Goal: Information Seeking & Learning: Learn about a topic

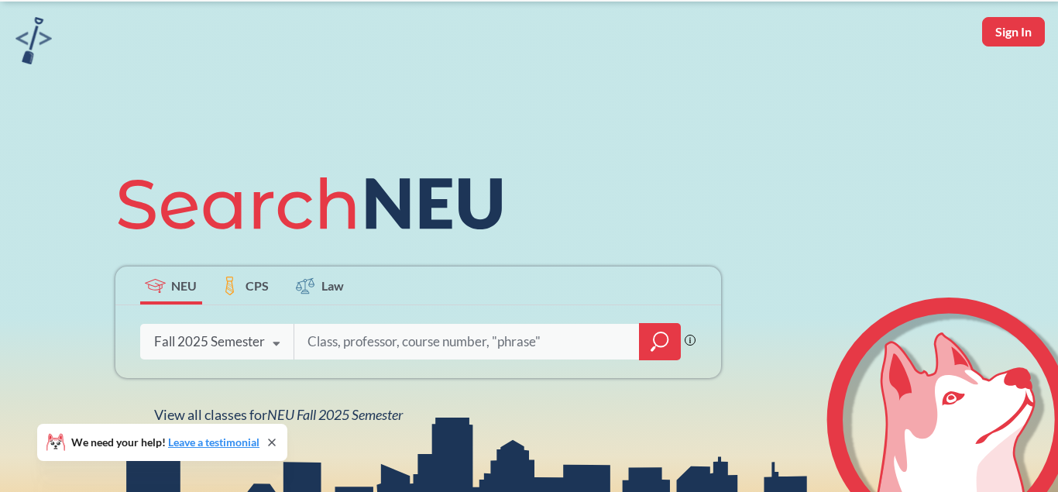
scroll to position [79, 0]
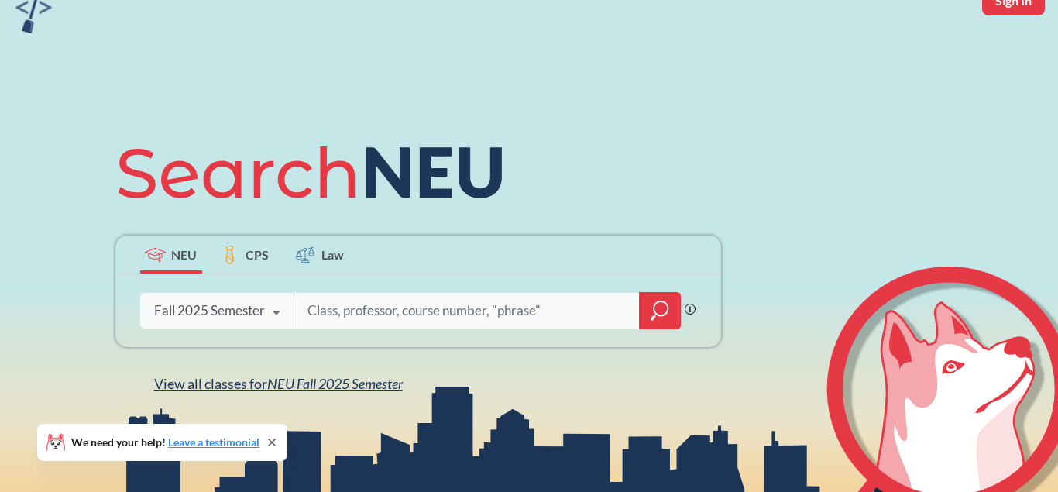
click at [320, 384] on span "NEU Fall 2025 Semester" at bounding box center [335, 383] width 136 height 17
click at [322, 386] on body "has just released! Try it out now! Sign In NEU CPS Law Phrase search guarantees…" at bounding box center [529, 167] width 1058 height 492
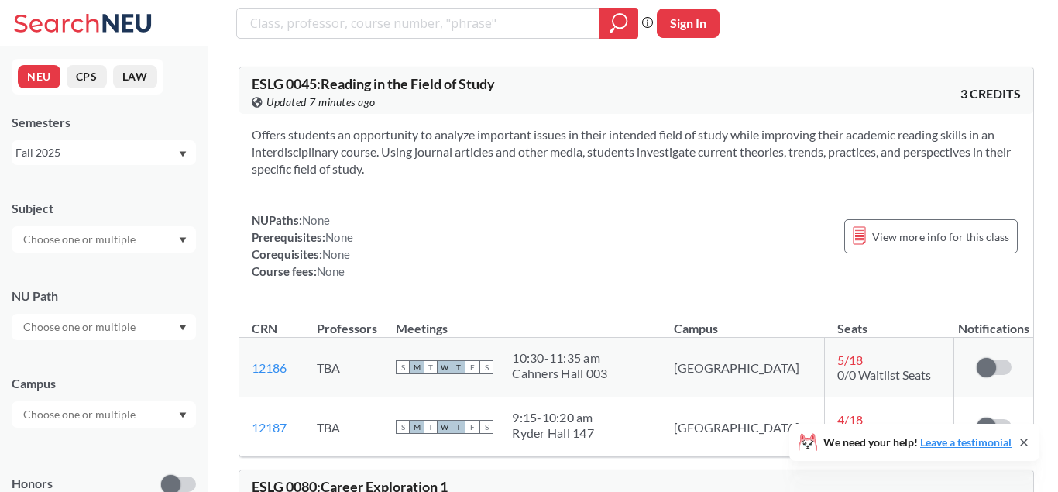
click at [91, 215] on div "Subject" at bounding box center [104, 208] width 184 height 17
click at [91, 243] on input "text" at bounding box center [80, 239] width 130 height 19
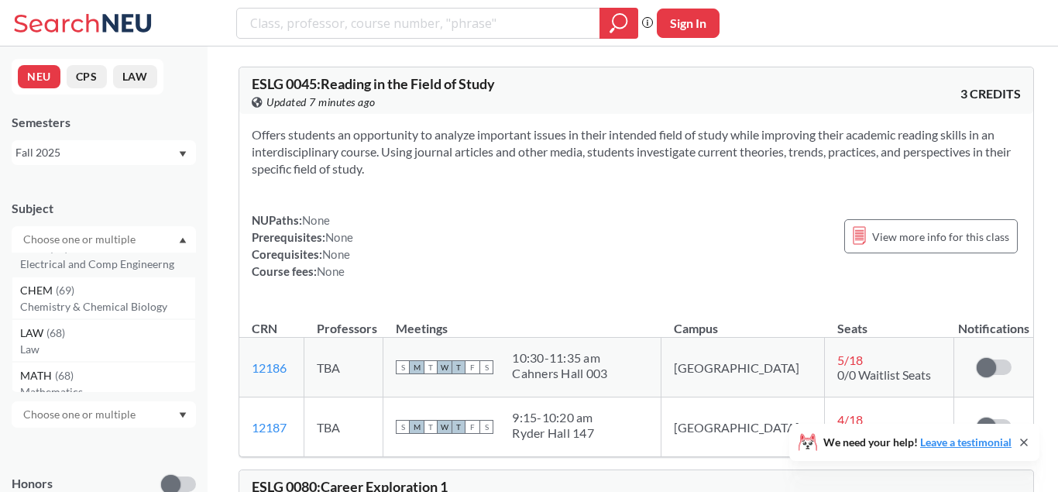
scroll to position [79, 0]
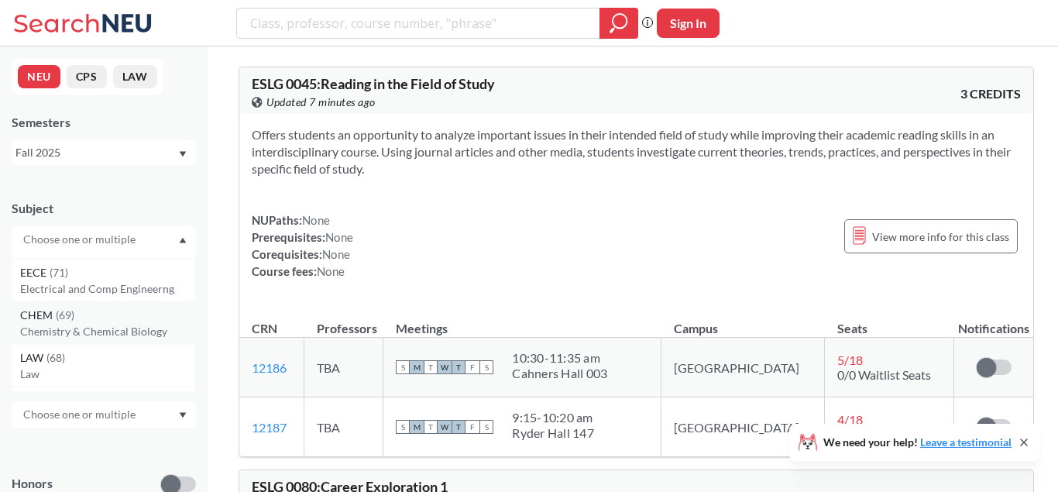
click at [108, 321] on div "CHEM ( 69 )" at bounding box center [107, 315] width 175 height 17
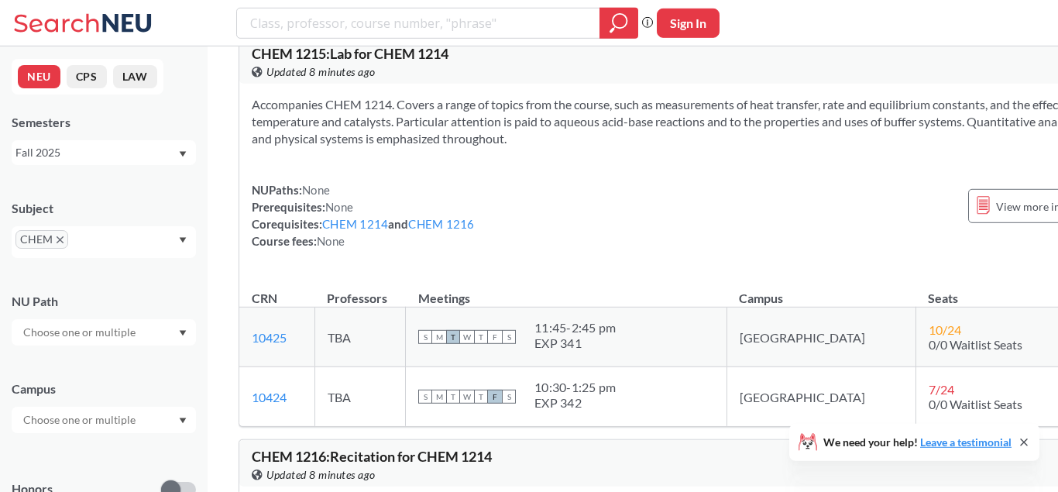
drag, startPoint x: 563, startPoint y: 146, endPoint x: 539, endPoint y: 528, distance: 383.5
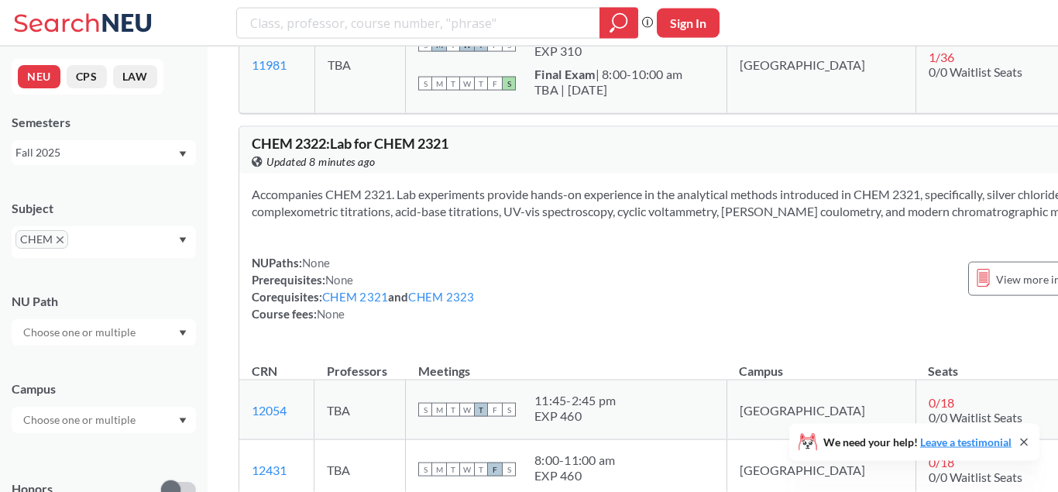
drag, startPoint x: 573, startPoint y: 276, endPoint x: 511, endPoint y: 524, distance: 255.4
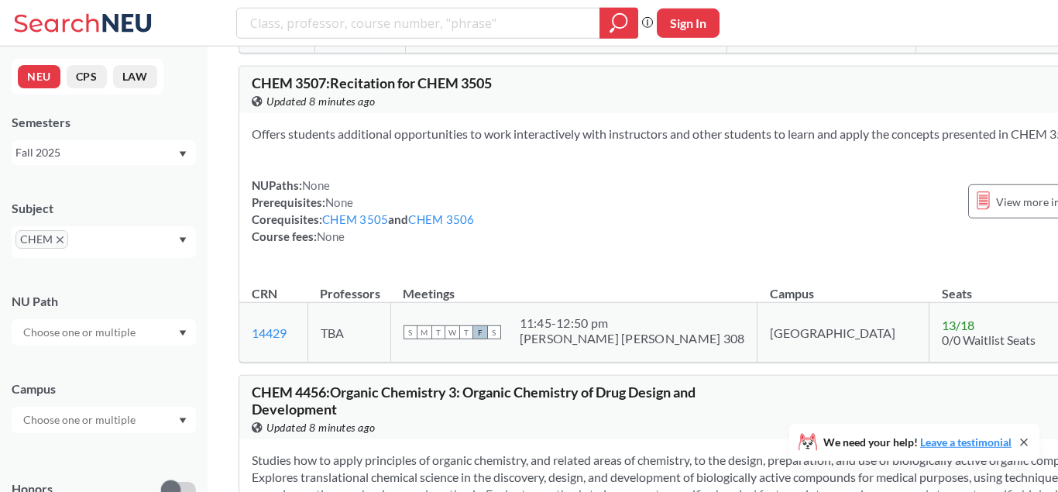
drag, startPoint x: 544, startPoint y: 432, endPoint x: 538, endPoint y: 528, distance: 97.1
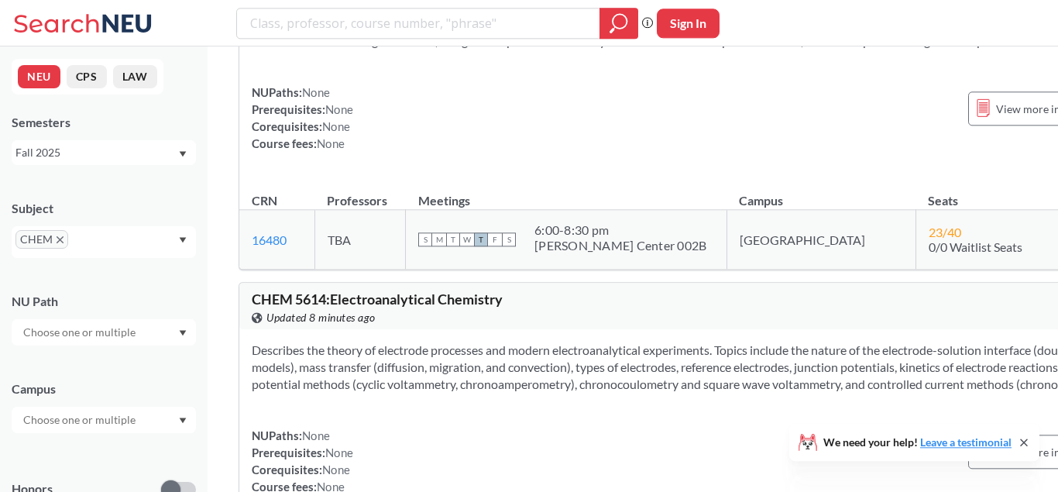
drag, startPoint x: 518, startPoint y: 175, endPoint x: 587, endPoint y: 501, distance: 332.5
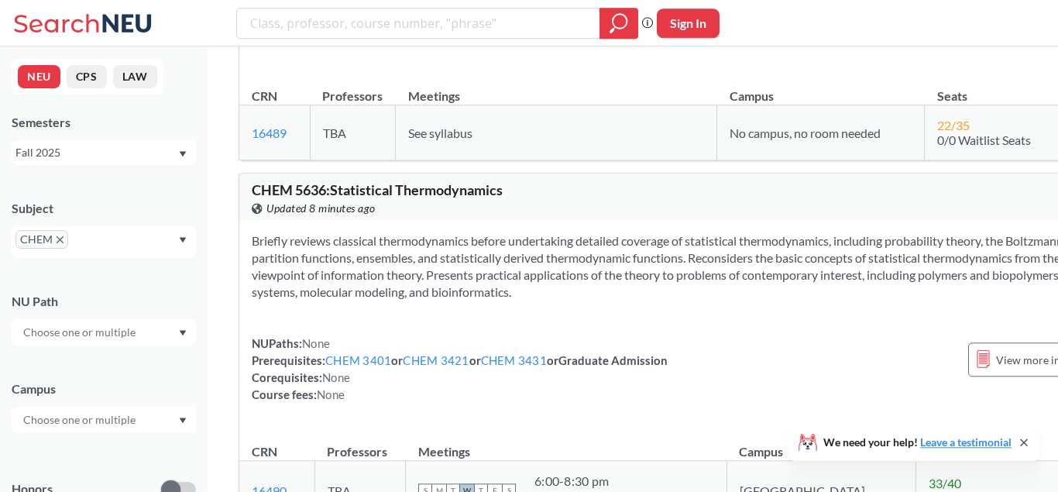
scroll to position [23032, 0]
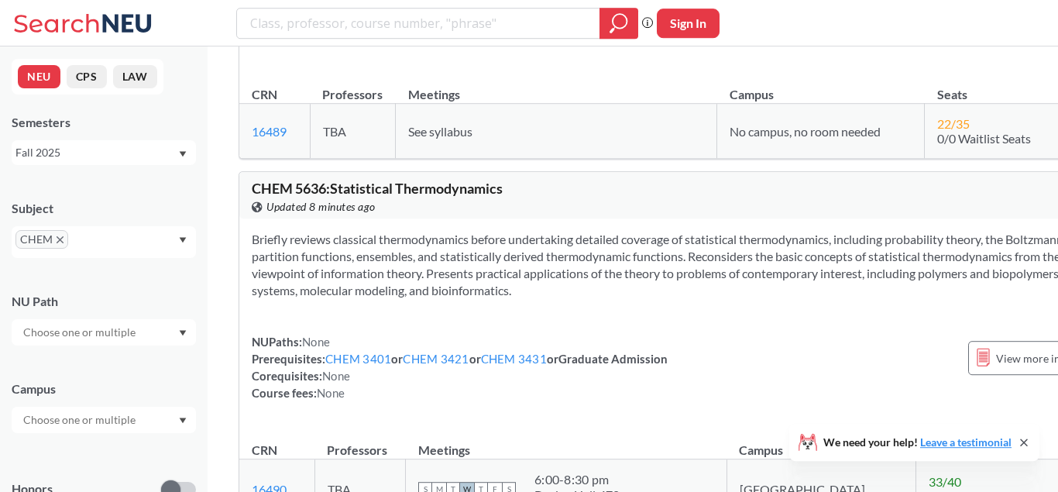
drag, startPoint x: 325, startPoint y: 332, endPoint x: 255, endPoint y: 335, distance: 70.6
copy span "CHEM 5631"
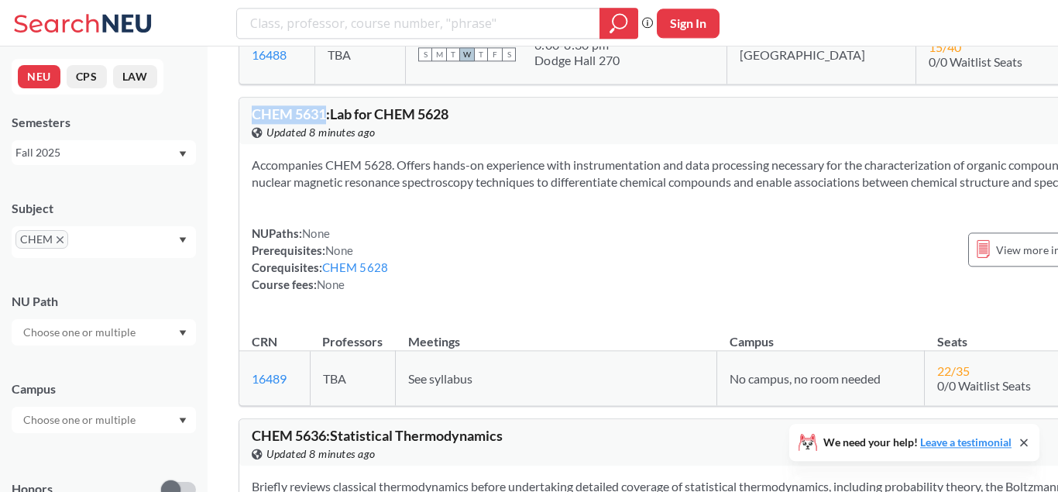
scroll to position [22795, 0]
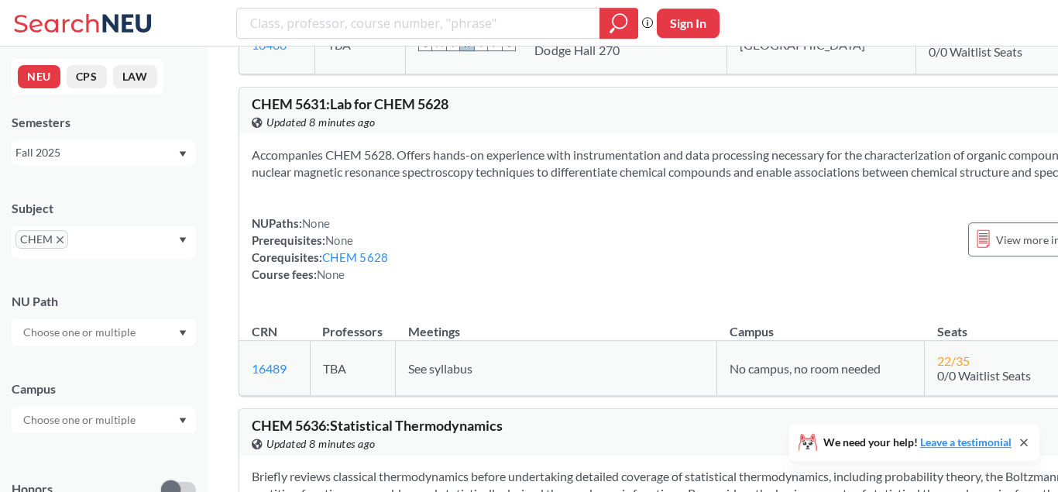
drag, startPoint x: 410, startPoint y: 172, endPoint x: 485, endPoint y: 183, distance: 75.9
drag, startPoint x: 501, startPoint y: 177, endPoint x: 420, endPoint y: 178, distance: 80.6
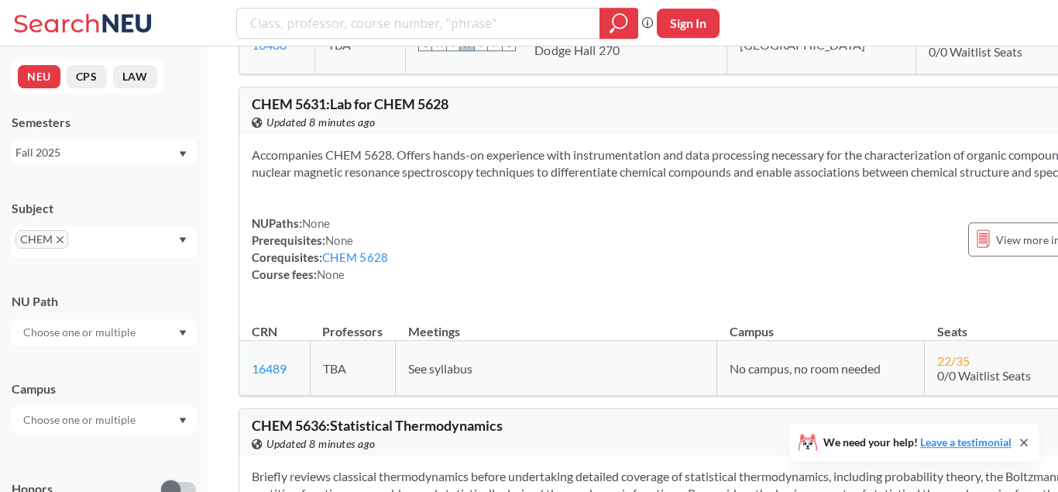
drag, startPoint x: 427, startPoint y: 195, endPoint x: 333, endPoint y: 174, distance: 96.1
